Goal: Task Accomplishment & Management: Complete application form

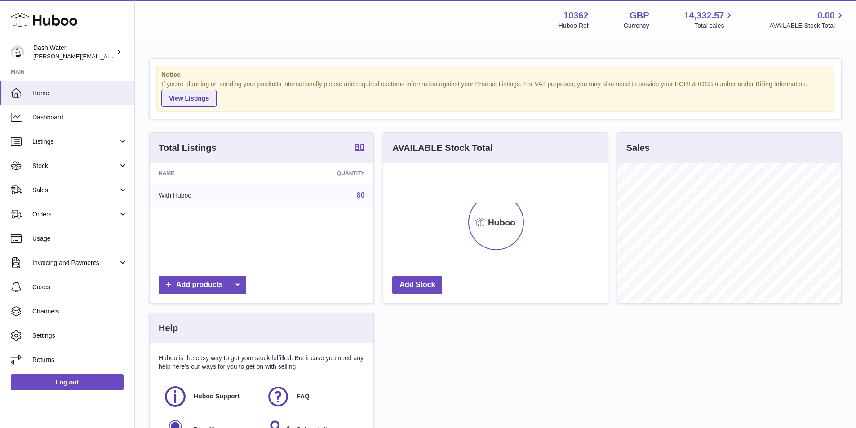
scroll to position [140, 224]
click at [77, 212] on span "Orders" at bounding box center [75, 214] width 86 height 9
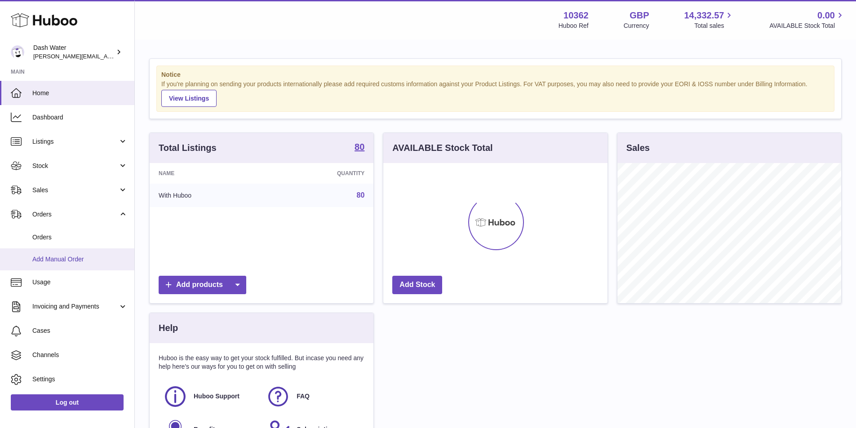
click at [65, 258] on span "Add Manual Order" at bounding box center [79, 259] width 95 height 9
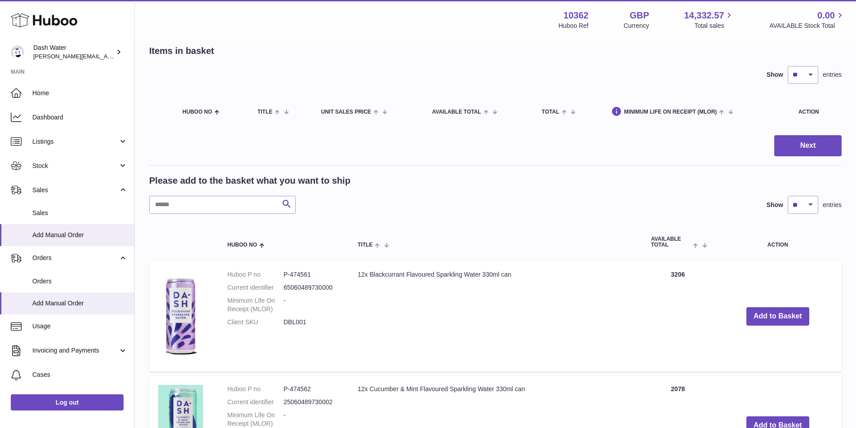
scroll to position [90, 0]
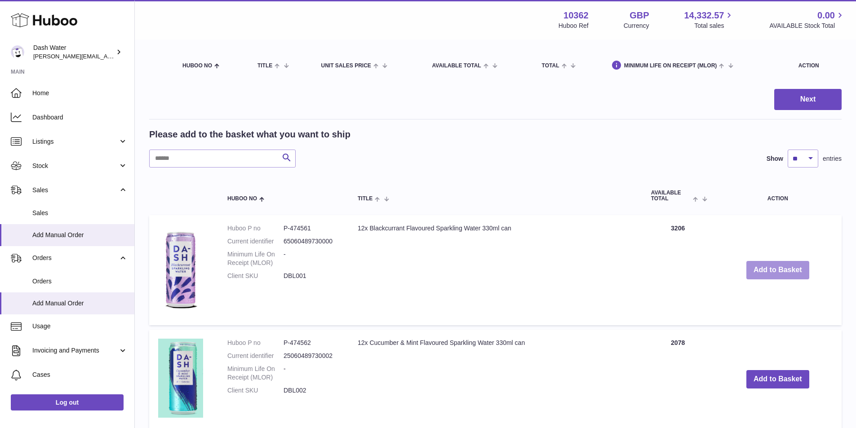
click at [773, 274] on button "Add to Basket" at bounding box center [778, 270] width 63 height 18
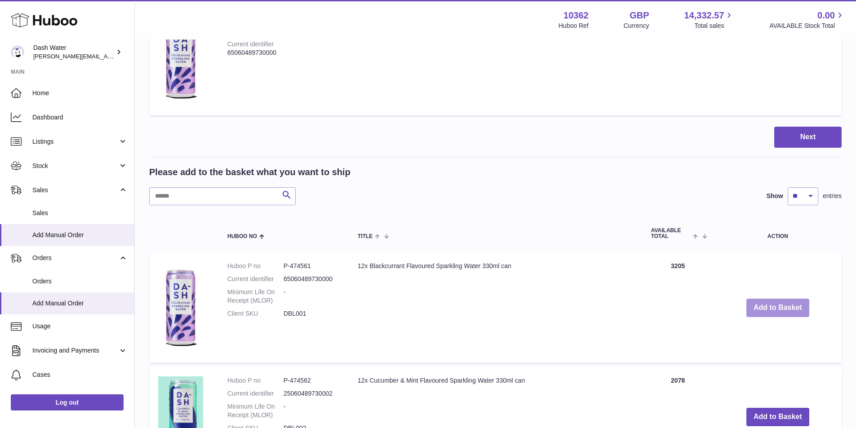
scroll to position [270, 0]
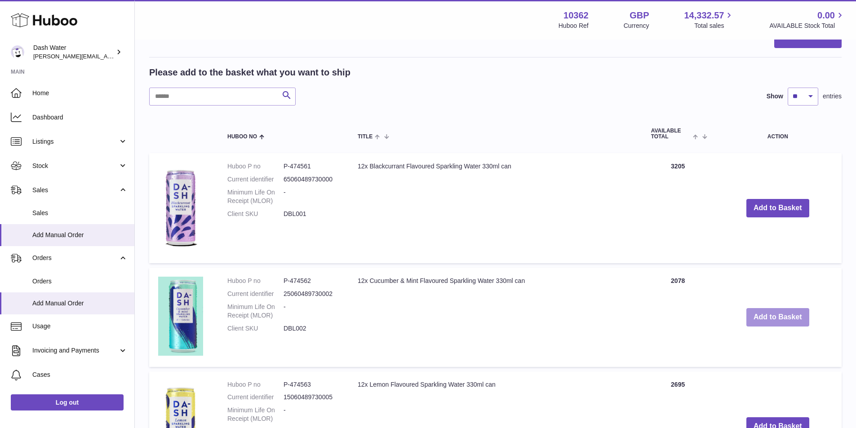
click at [780, 321] on button "Add to Basket" at bounding box center [778, 317] width 63 height 18
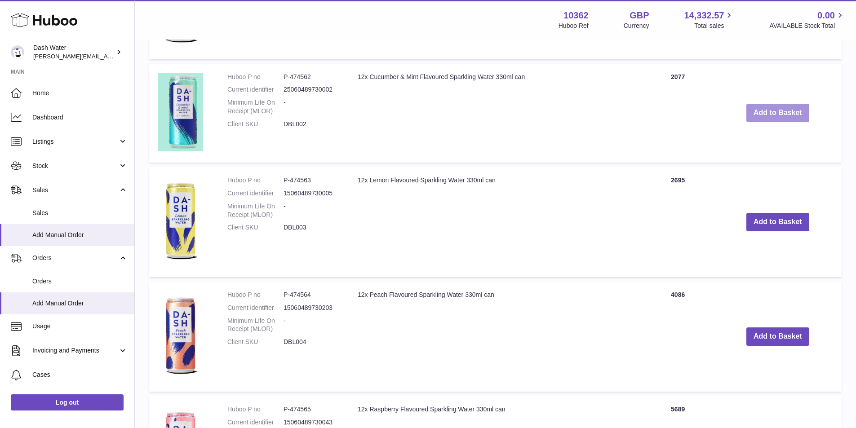
scroll to position [584, 0]
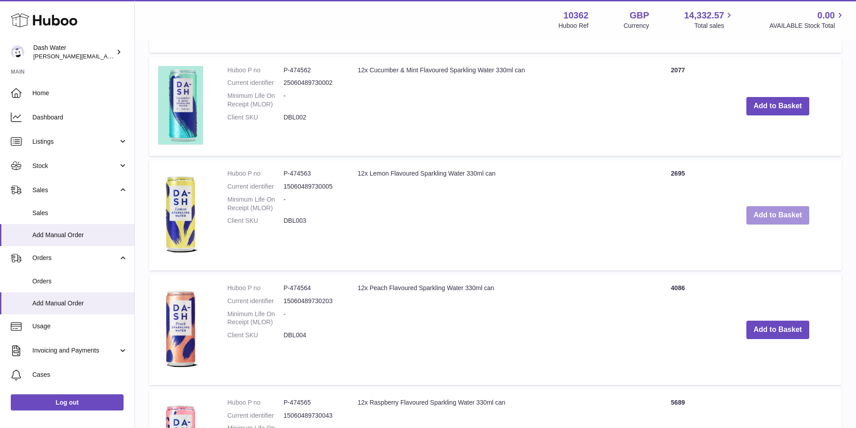
click at [785, 214] on button "Add to Basket" at bounding box center [778, 215] width 63 height 18
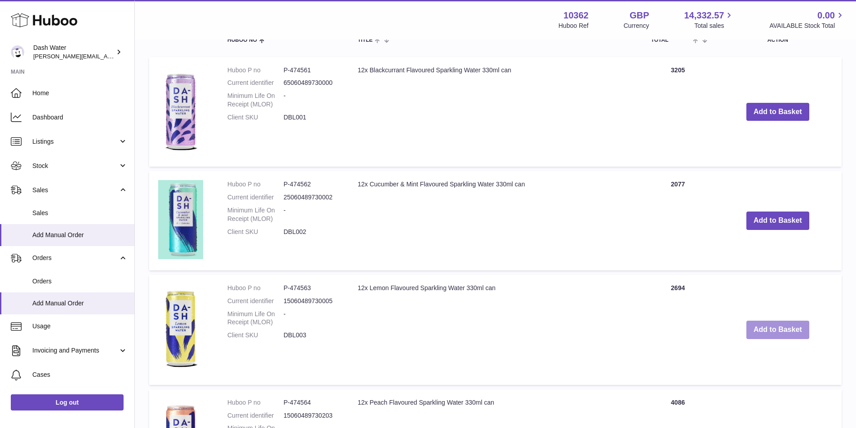
scroll to position [699, 0]
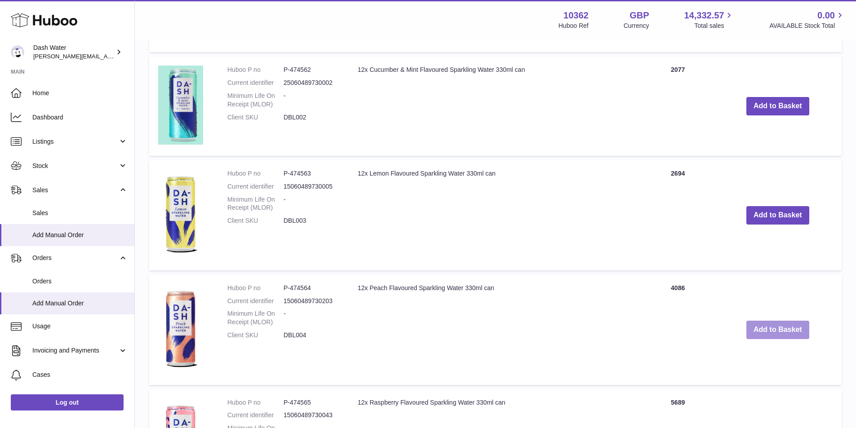
click at [776, 330] on button "Add to Basket" at bounding box center [778, 330] width 63 height 18
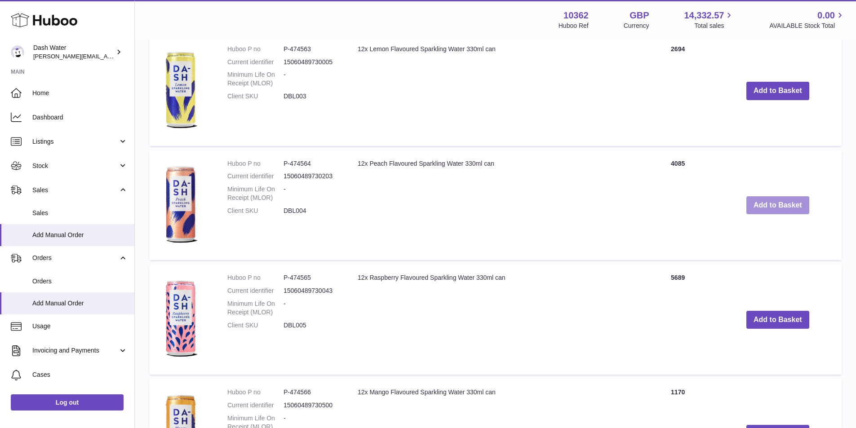
scroll to position [948, 0]
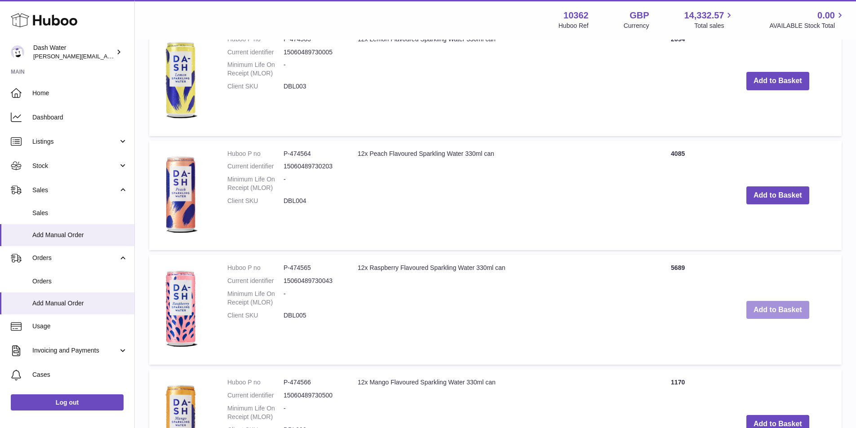
click at [775, 305] on button "Add to Basket" at bounding box center [778, 310] width 63 height 18
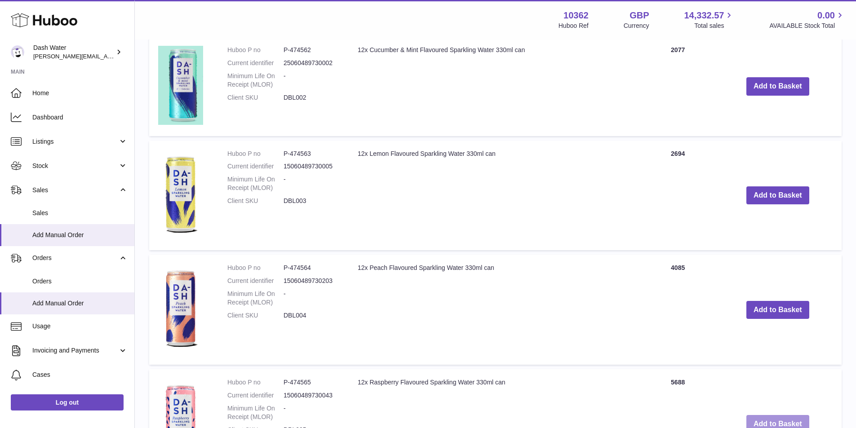
scroll to position [1063, 0]
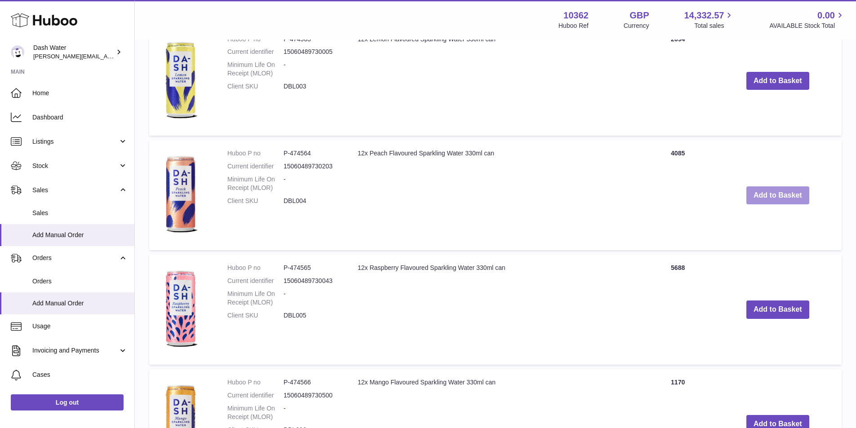
click at [774, 200] on button "Add to Basket" at bounding box center [778, 196] width 63 height 18
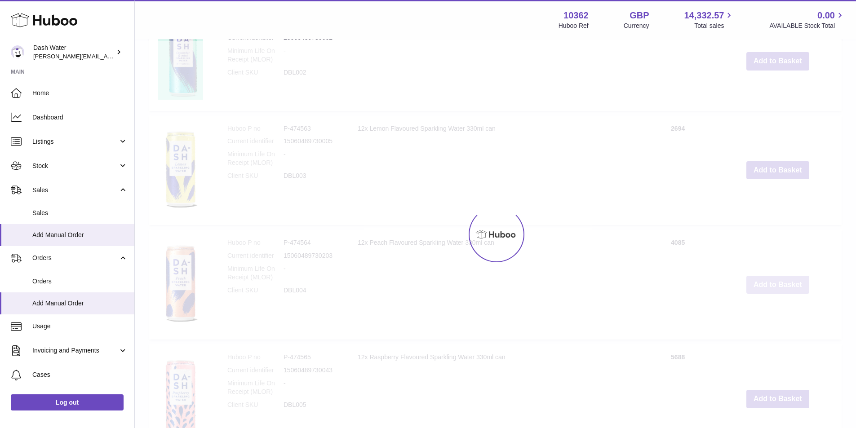
type input "*"
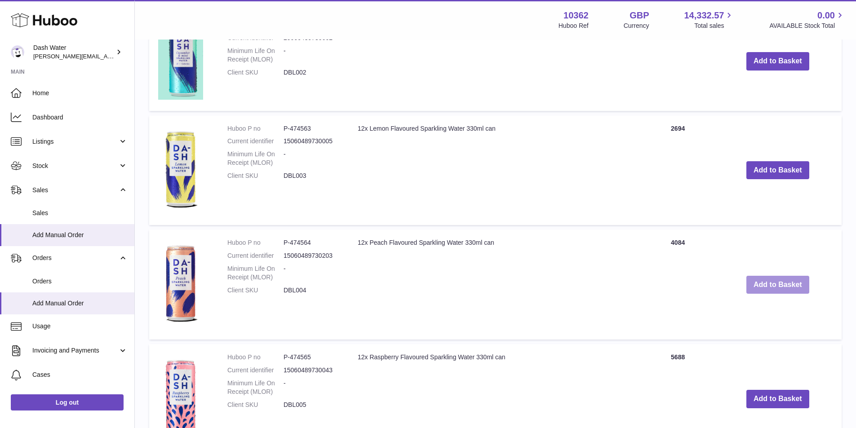
scroll to position [973, 0]
click at [770, 167] on button "Add to Basket" at bounding box center [778, 171] width 63 height 18
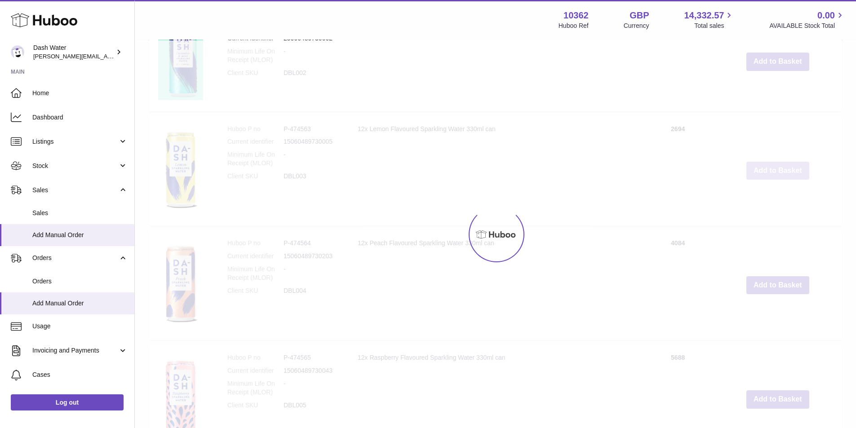
type input "*"
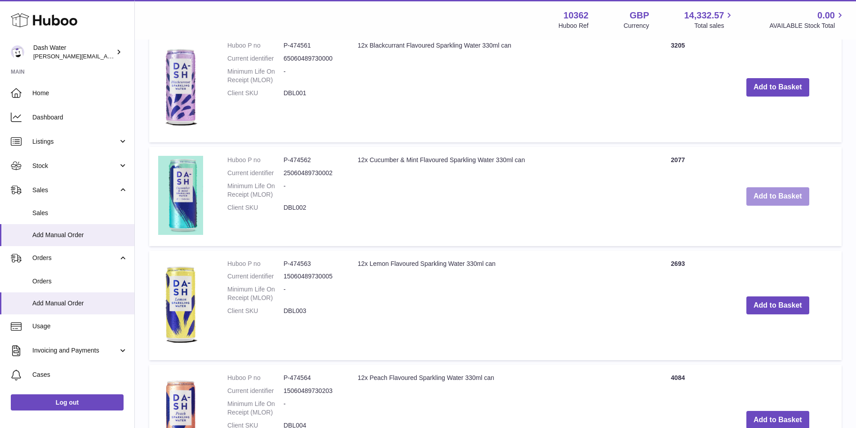
click at [779, 195] on button "Add to Basket" at bounding box center [778, 196] width 63 height 18
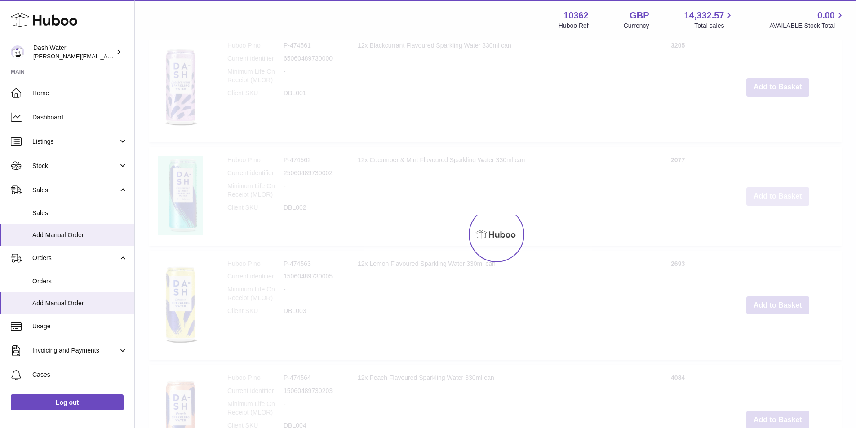
type input "*"
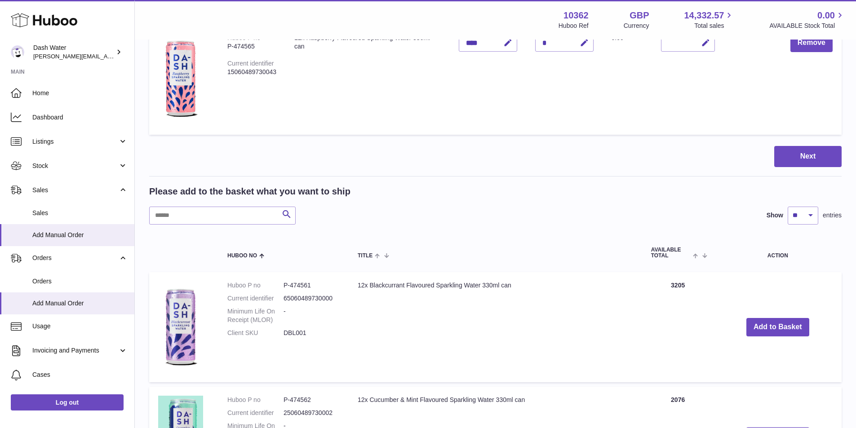
scroll to position [1504, 0]
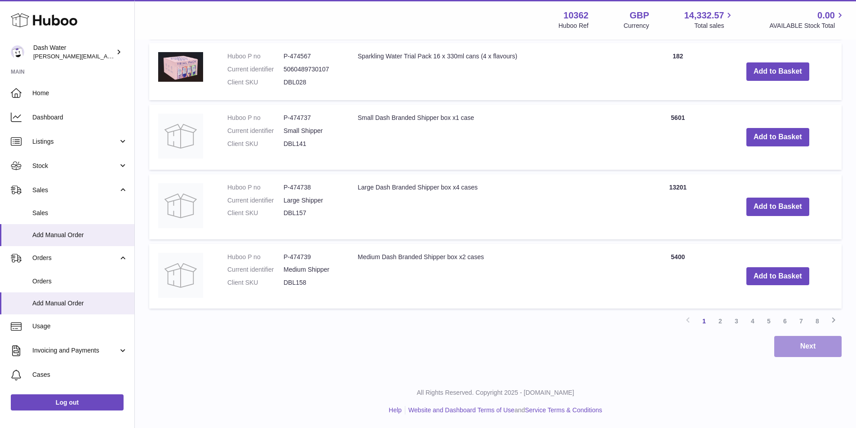
click at [816, 349] on button "Next" at bounding box center [808, 346] width 67 height 21
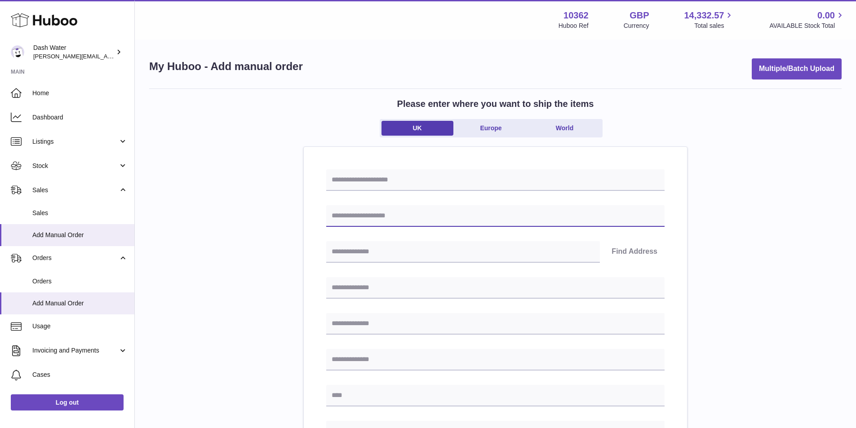
click at [354, 222] on input "text" at bounding box center [495, 216] width 339 height 22
type input "**********"
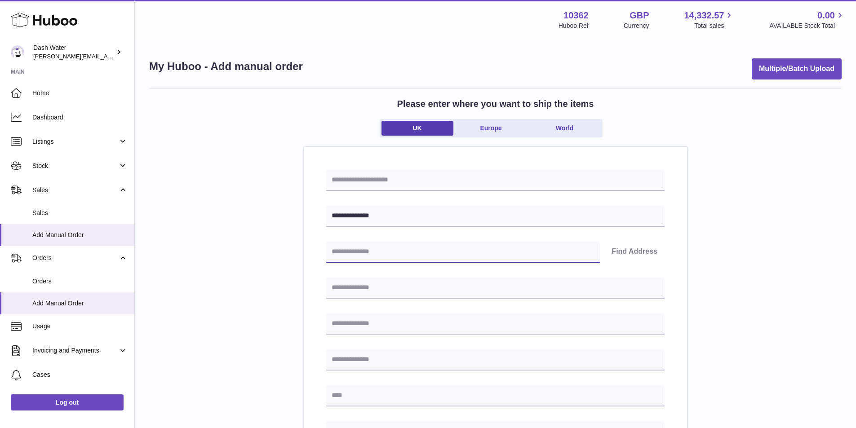
click at [374, 250] on input "text" at bounding box center [463, 252] width 274 height 22
type input "********"
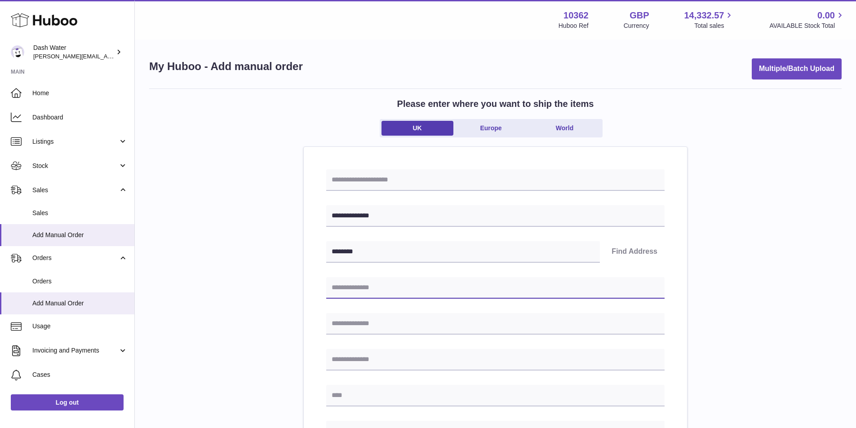
type input "**********"
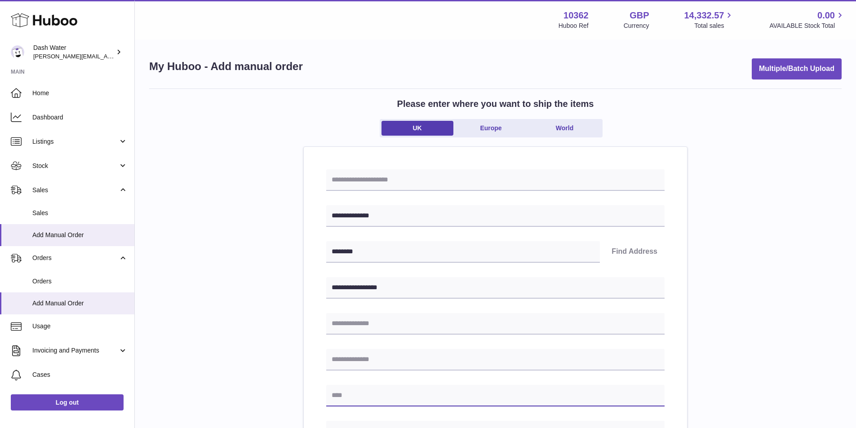
type input "**********"
type input "********"
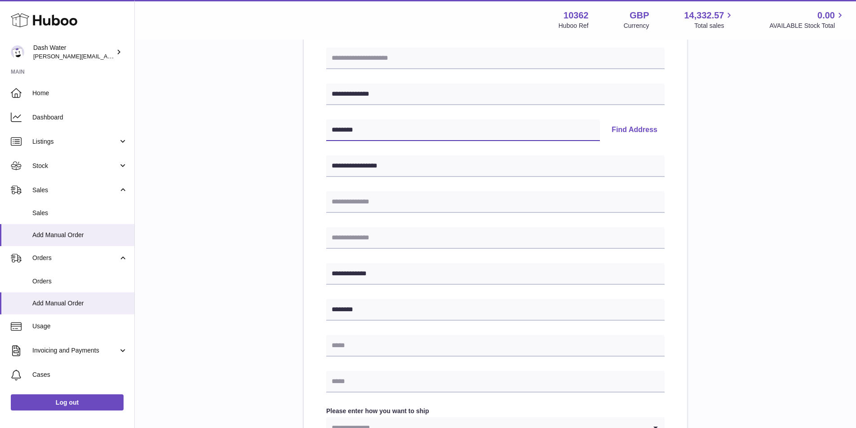
scroll to position [315, 0]
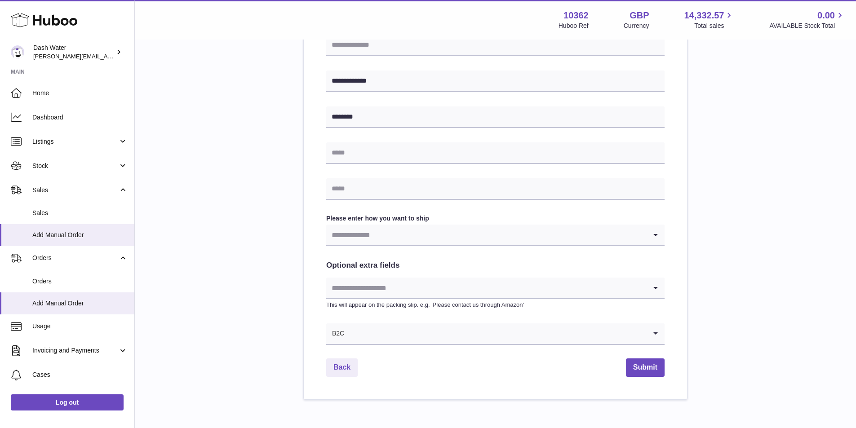
click at [397, 237] on input "Search for option" at bounding box center [486, 235] width 321 height 21
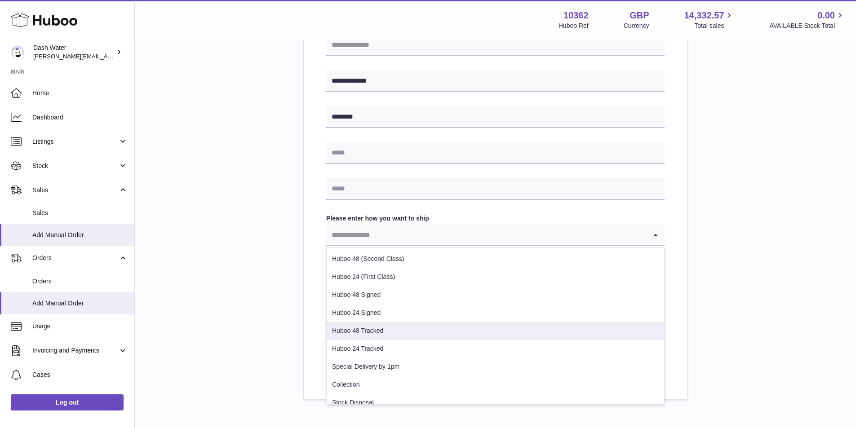
drag, startPoint x: 399, startPoint y: 330, endPoint x: 409, endPoint y: 329, distance: 9.5
click at [400, 331] on li "Huboo 48 Tracked" at bounding box center [496, 331] width 338 height 18
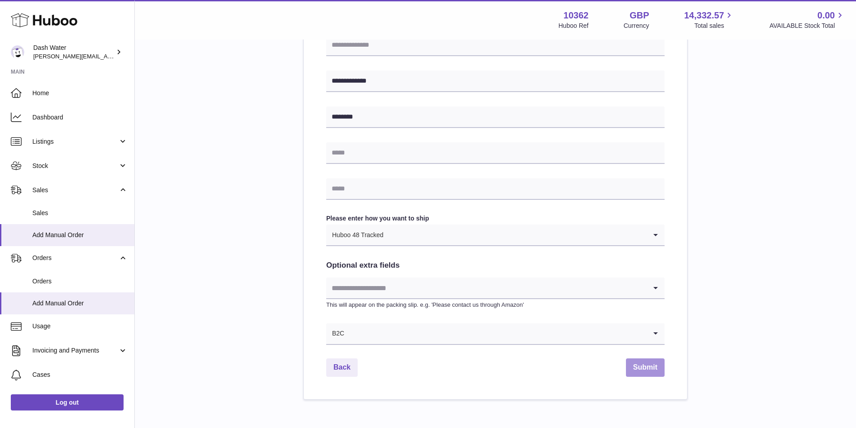
drag, startPoint x: 640, startPoint y: 367, endPoint x: 504, endPoint y: 267, distance: 169.0
click at [633, 362] on button "Submit" at bounding box center [645, 368] width 39 height 18
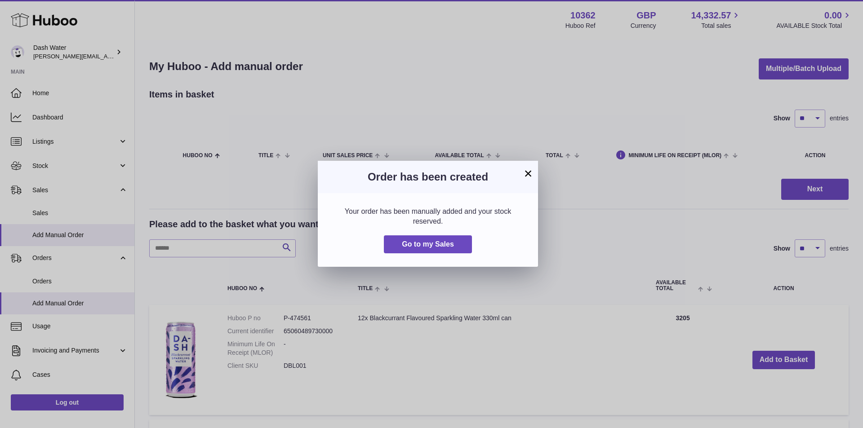
click at [528, 169] on button "×" at bounding box center [528, 173] width 11 height 11
